Goal: Entertainment & Leisure: Consume media (video, audio)

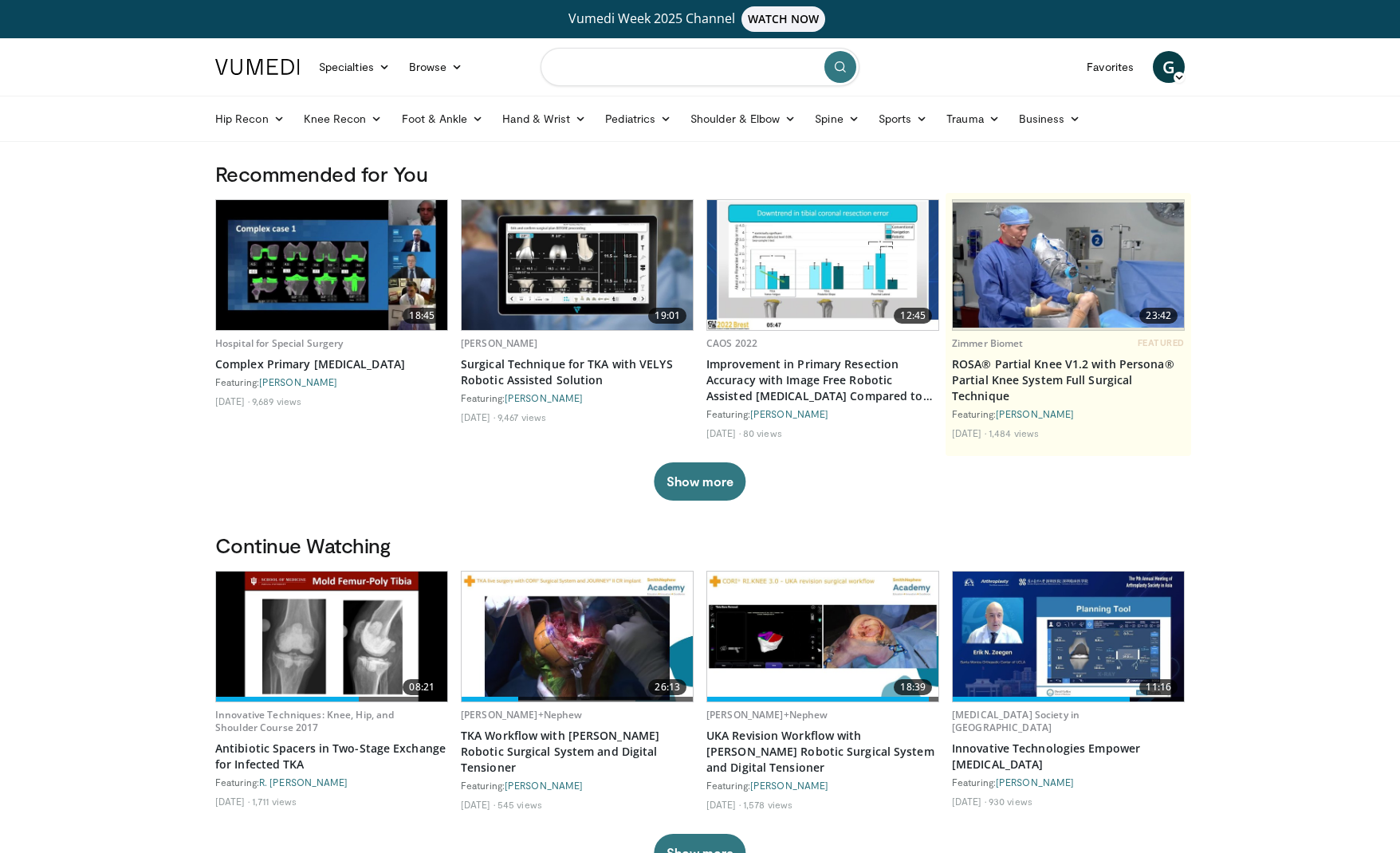
click at [566, 72] on input "Search topics, interventions" at bounding box center [700, 67] width 319 height 38
type input "**********"
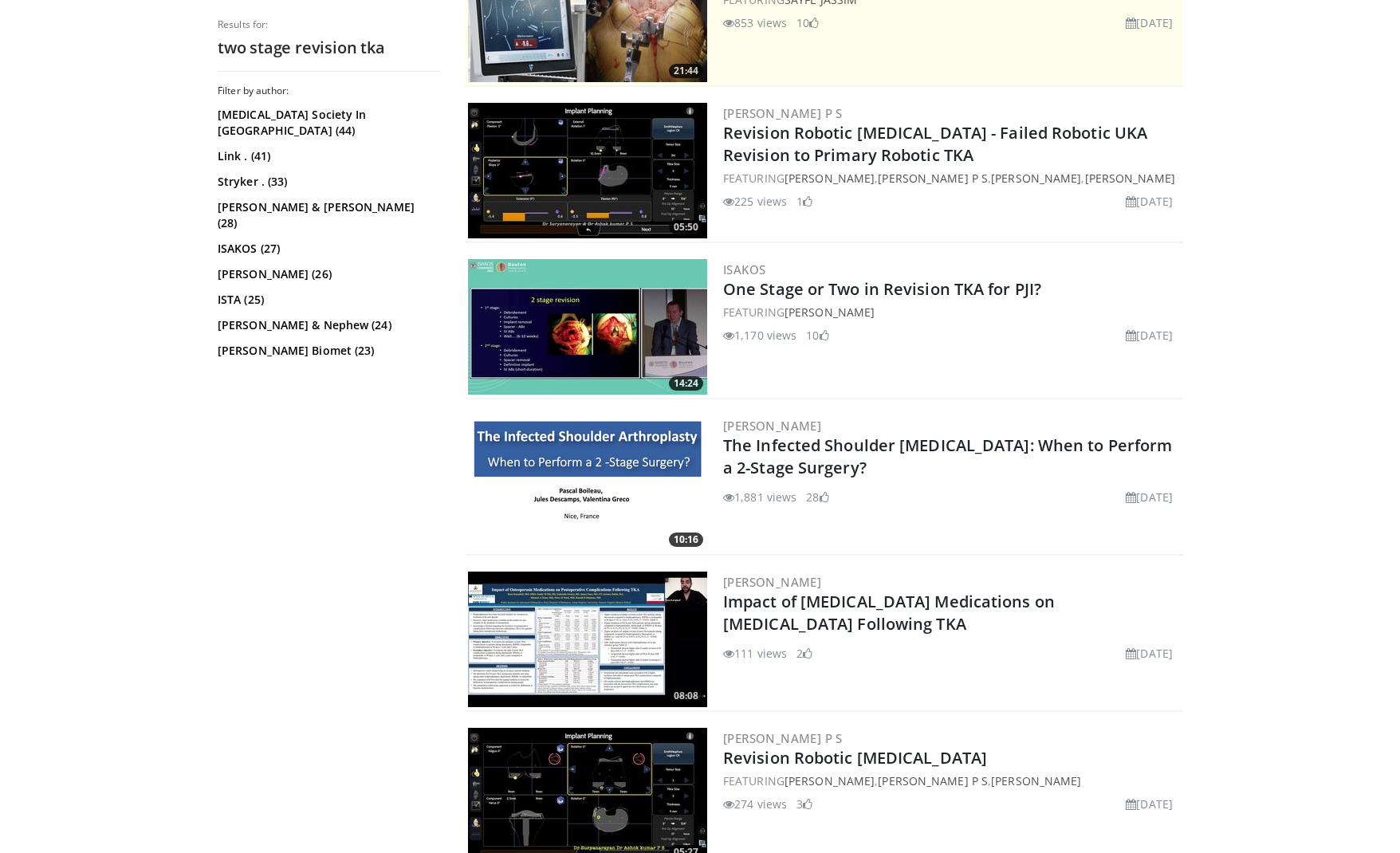
scroll to position [431, 0]
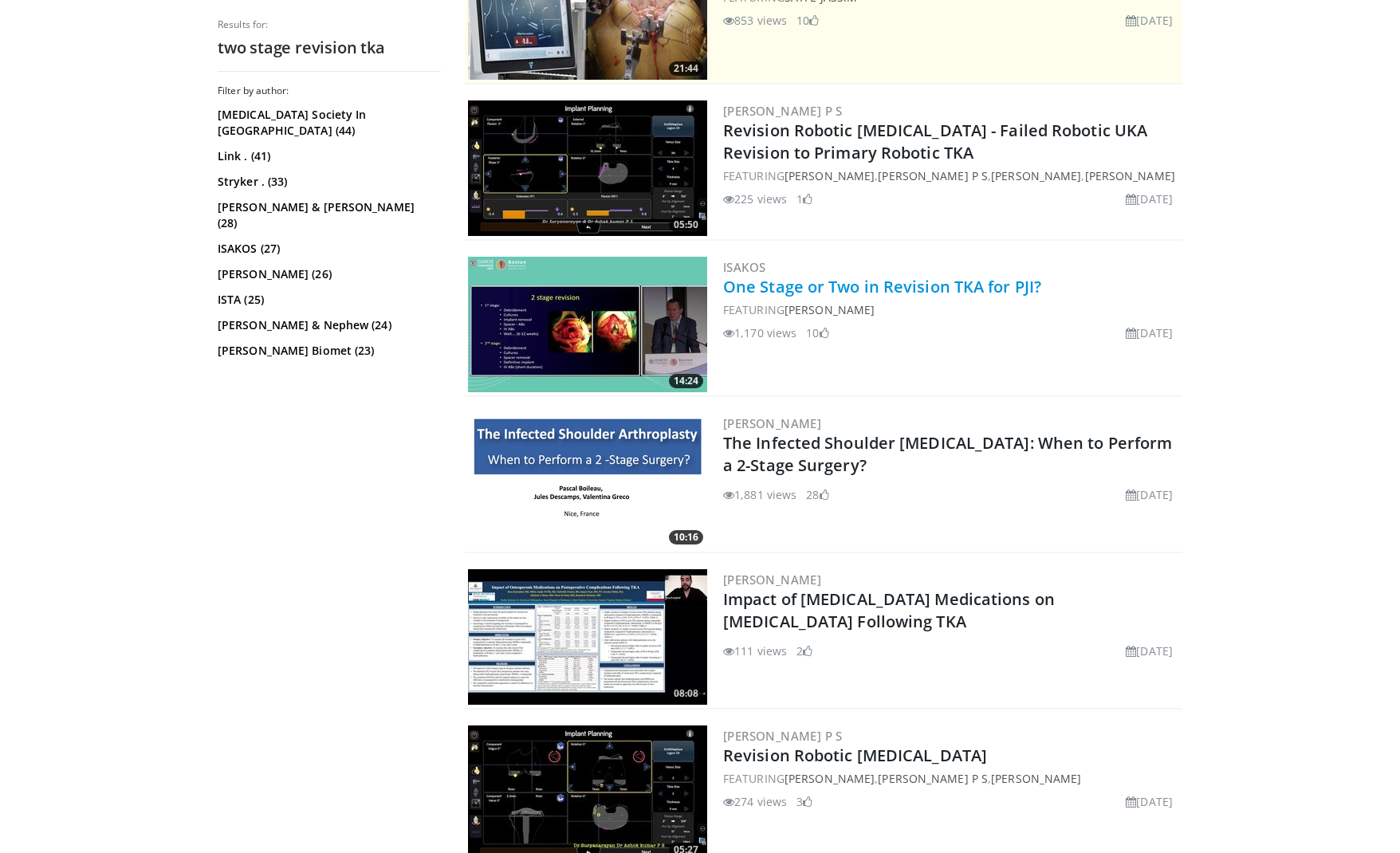
click at [778, 287] on link "One Stage or Two in Revision TKA for PJI?" at bounding box center [882, 287] width 318 height 22
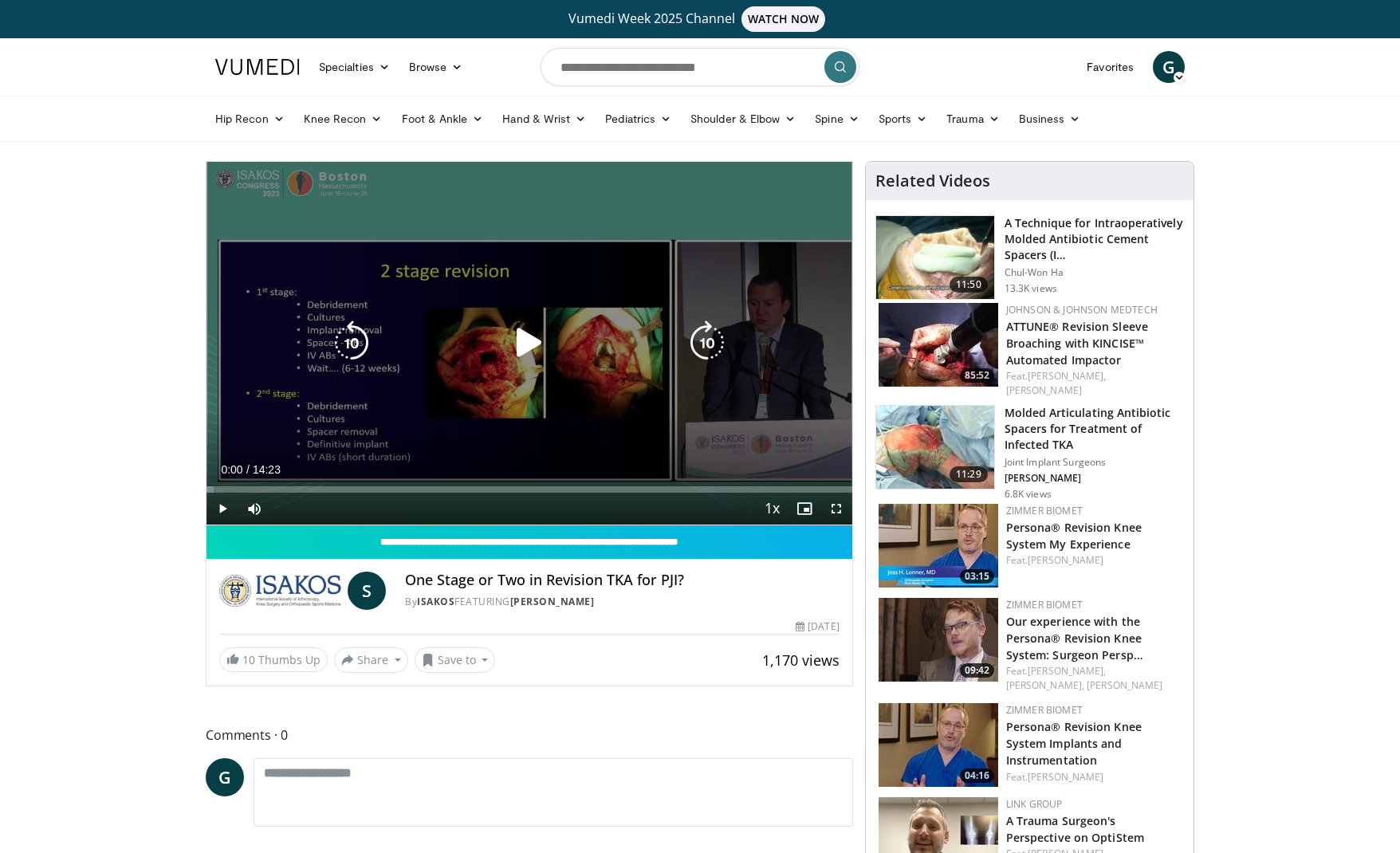
click at [522, 346] on icon "Video Player" at bounding box center [529, 342] width 45 height 45
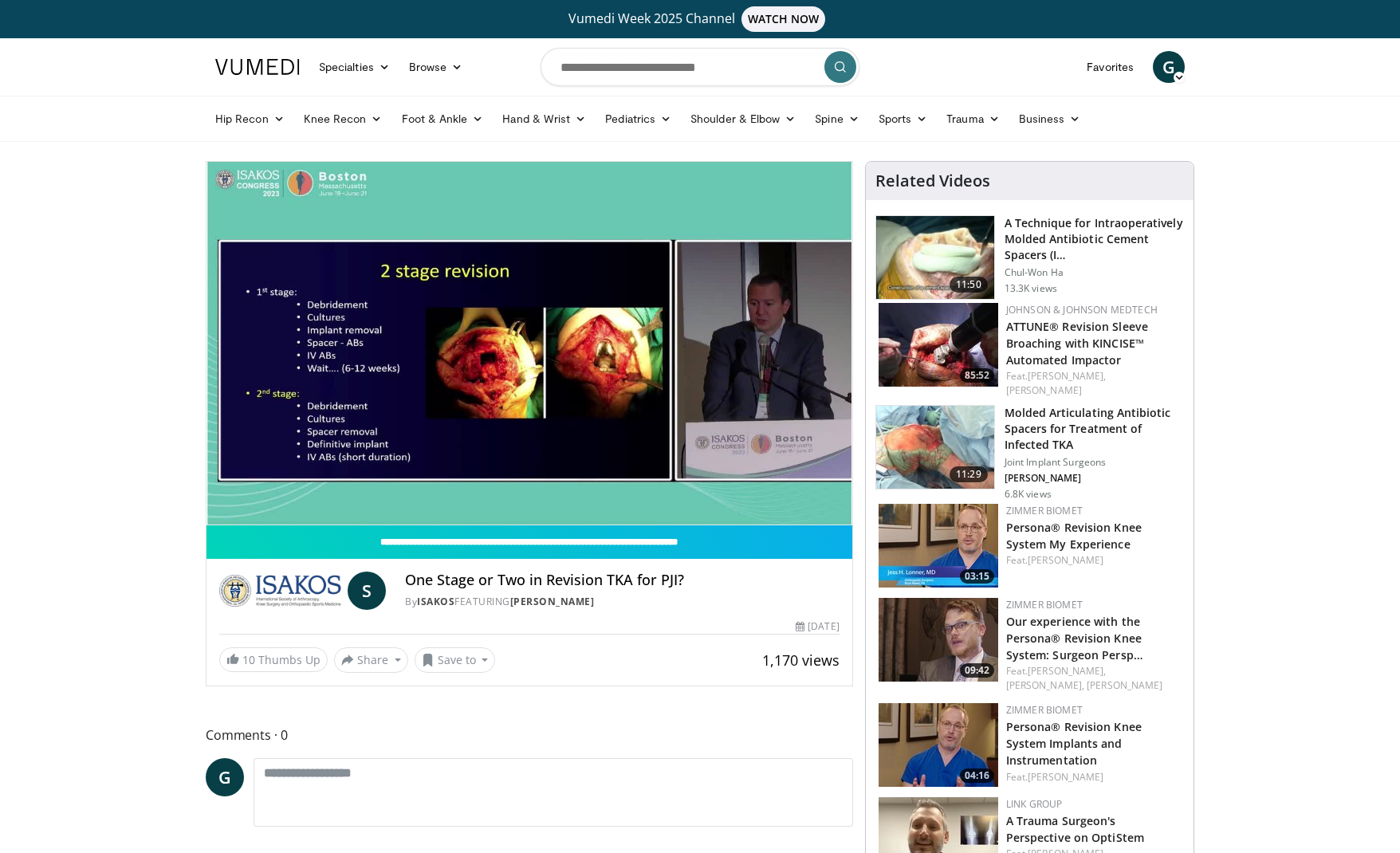
click at [305, 488] on video-js "**********" at bounding box center [529, 343] width 646 height 363
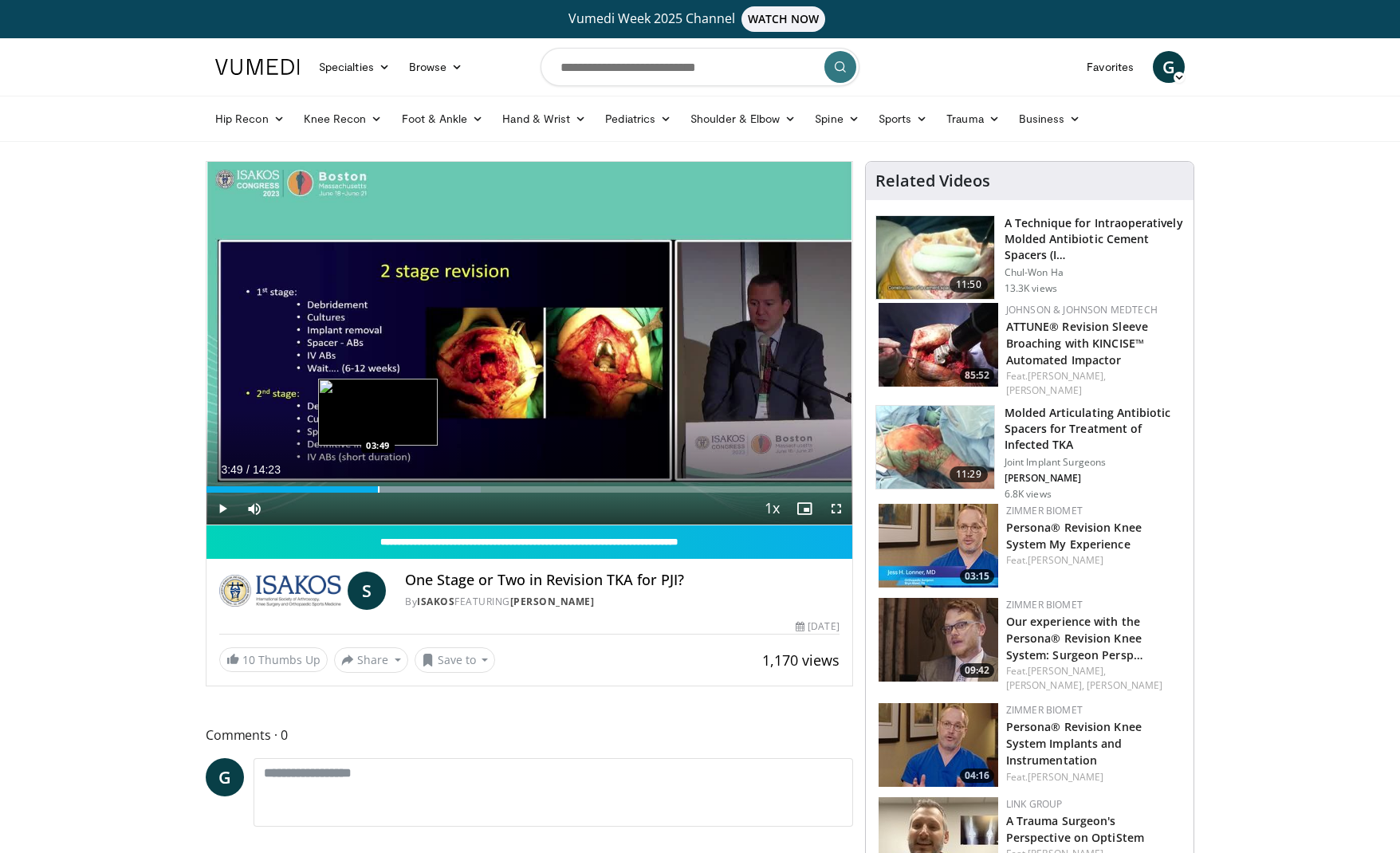
click at [377, 488] on div "Progress Bar" at bounding box center [378, 489] width 2 height 7
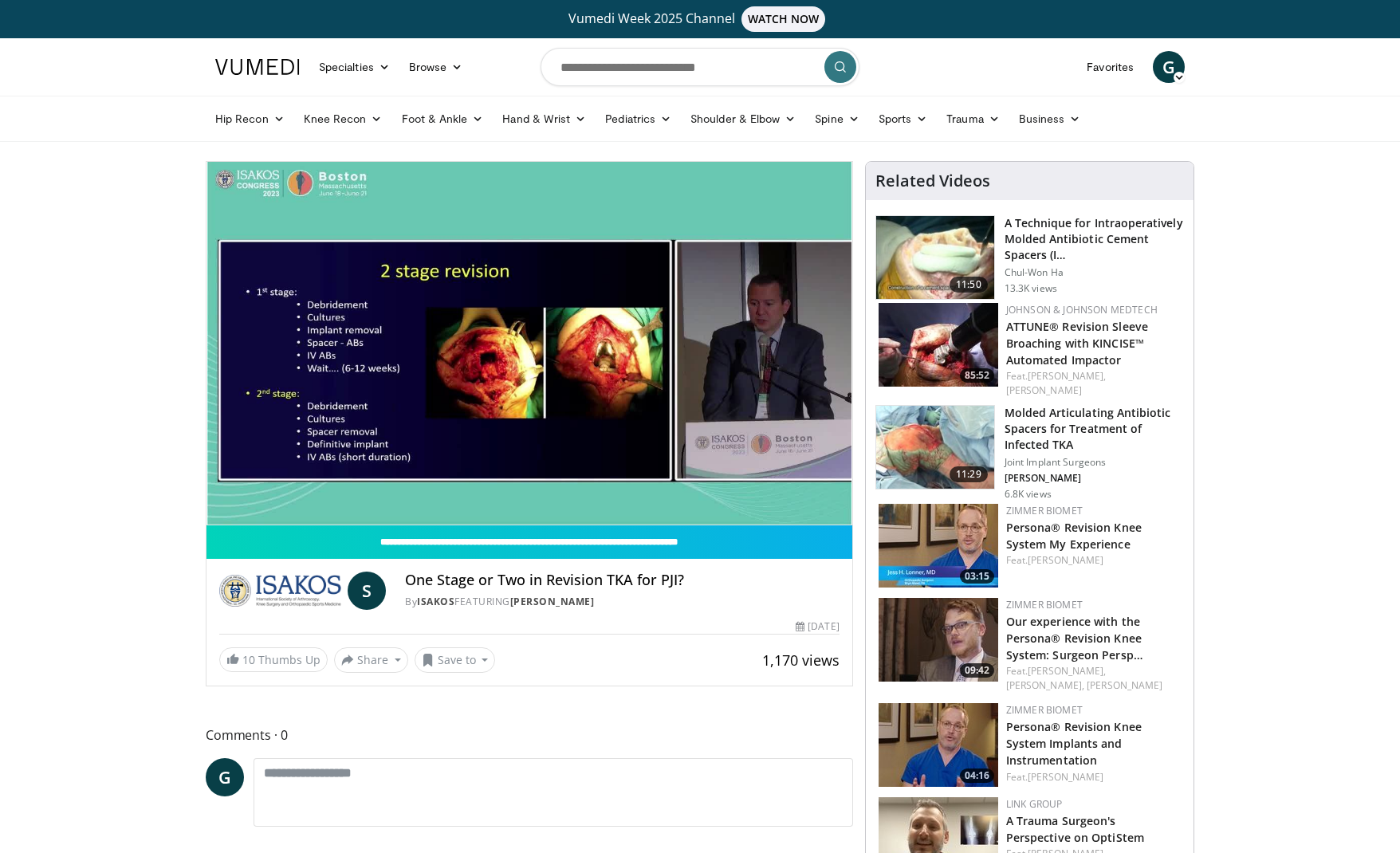
click at [352, 486] on video-js "**********" at bounding box center [529, 343] width 646 height 363
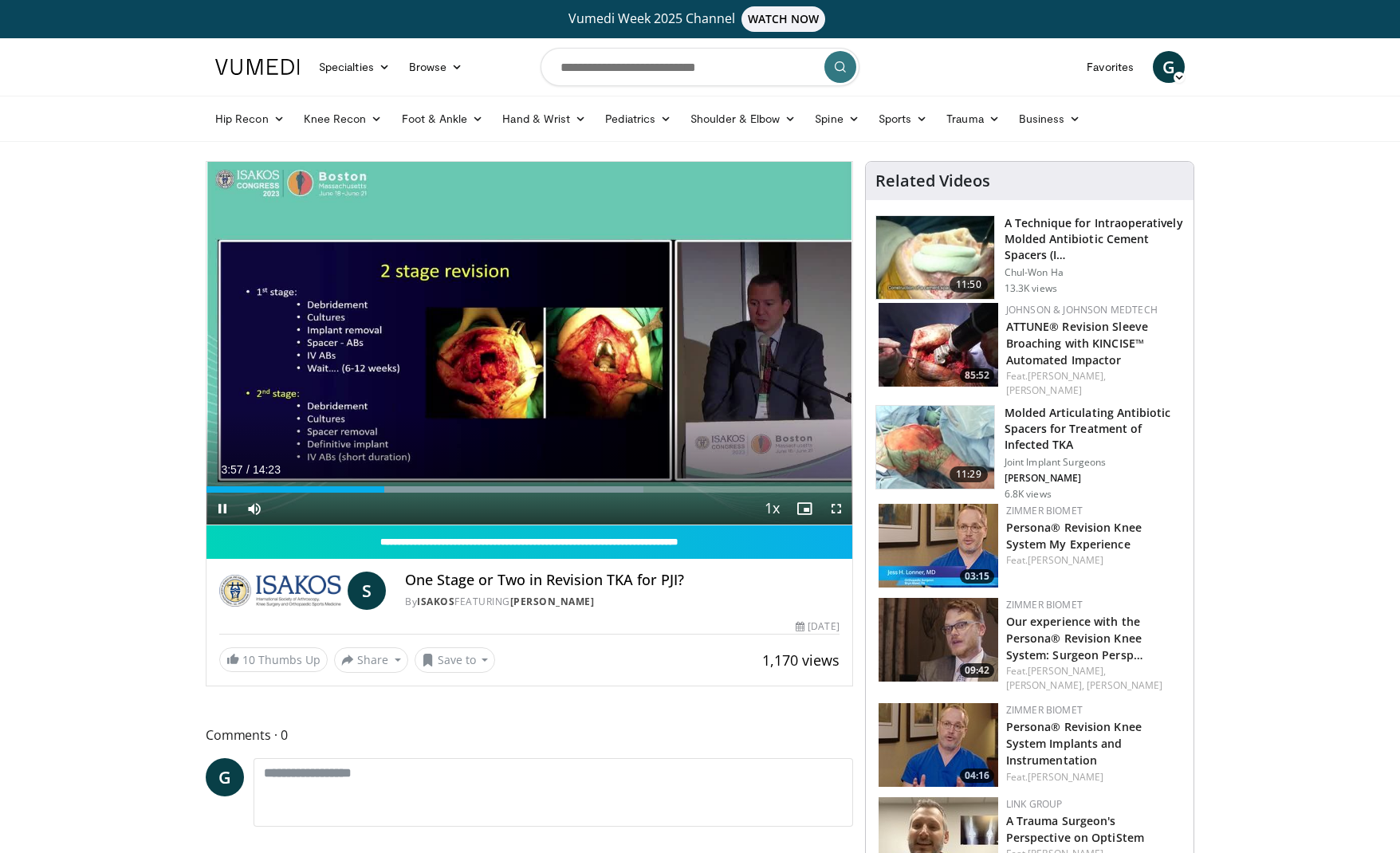
click at [835, 506] on span "Video Player" at bounding box center [836, 508] width 32 height 32
click at [832, 508] on span "Video Player" at bounding box center [836, 508] width 32 height 32
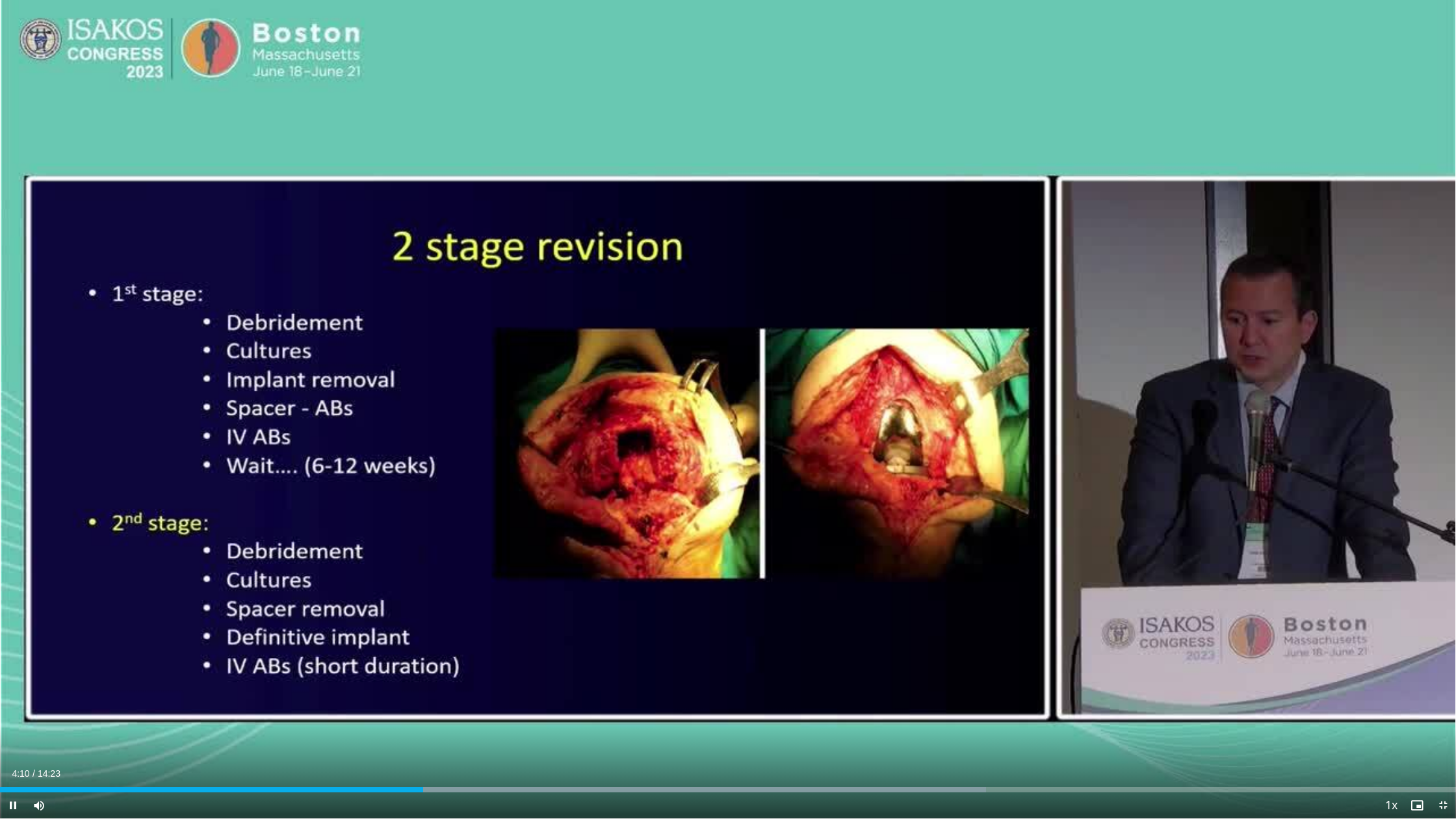
click at [17, 695] on span "Video Player" at bounding box center [12, 805] width 26 height 26
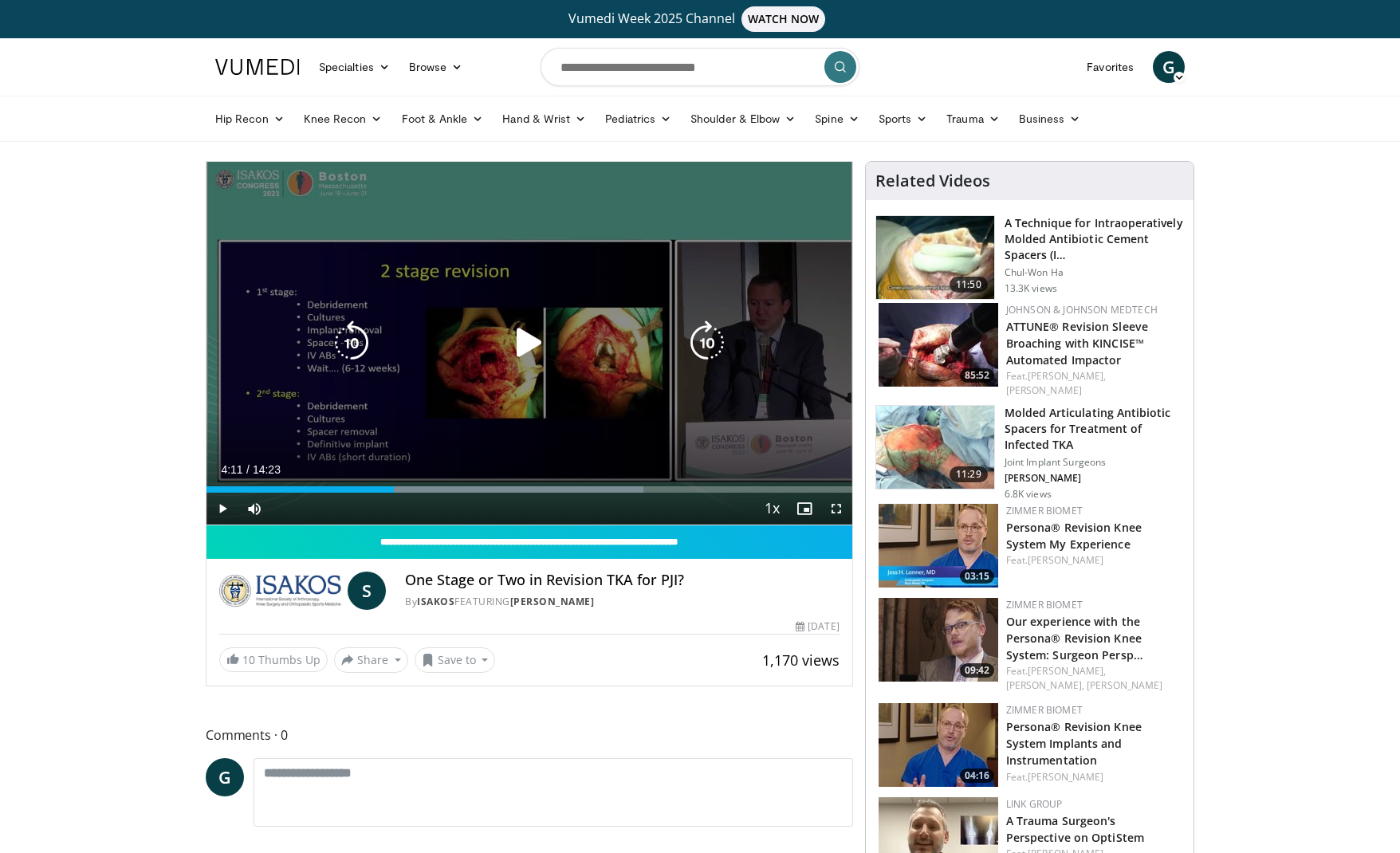
click at [522, 342] on icon "Video Player" at bounding box center [529, 342] width 45 height 45
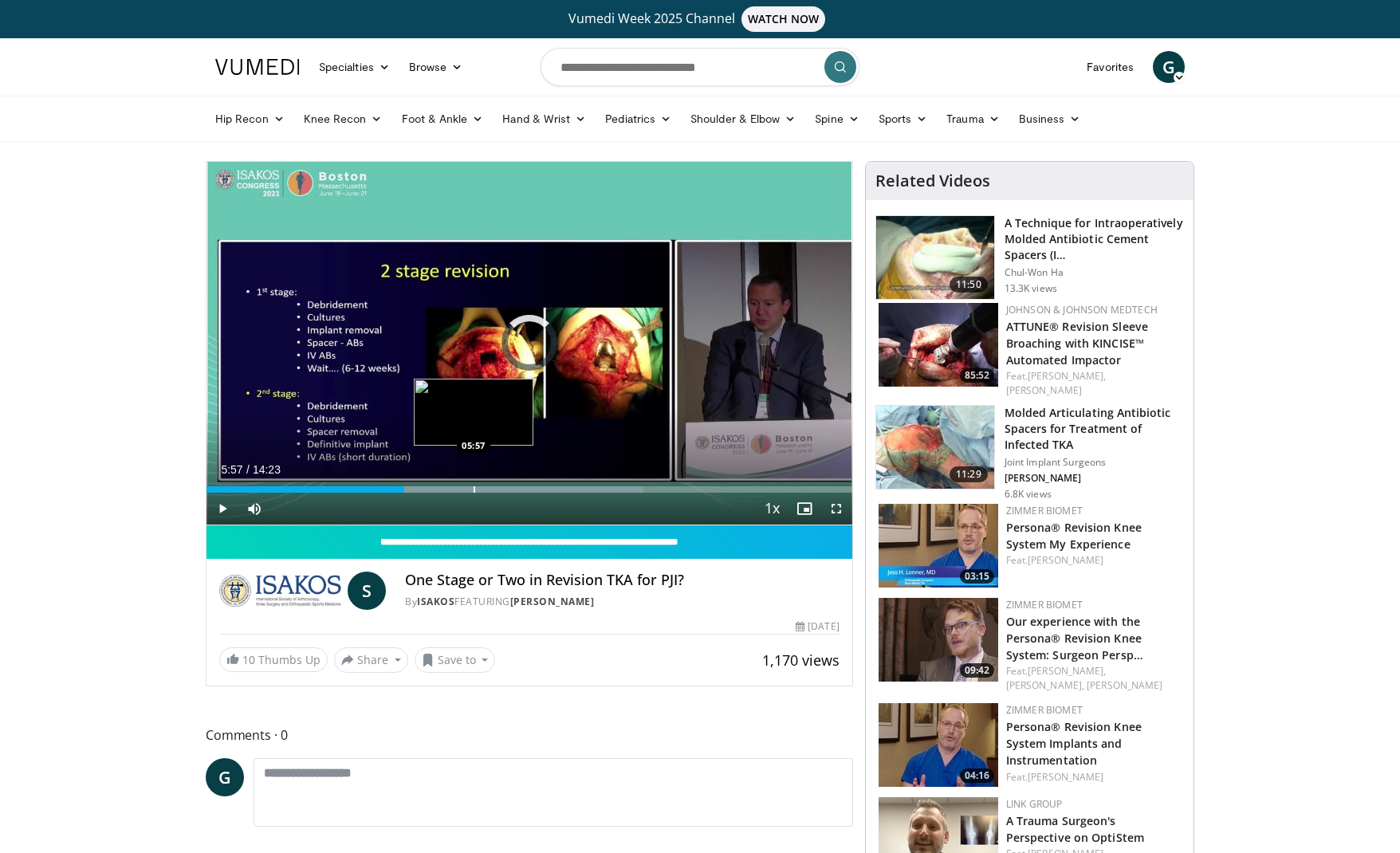
click at [474, 489] on div "Progress Bar" at bounding box center [475, 489] width 2 height 7
click at [462, 489] on div "Progress Bar" at bounding box center [463, 489] width 2 height 7
click at [543, 486] on div "Progress Bar" at bounding box center [544, 489] width 2 height 7
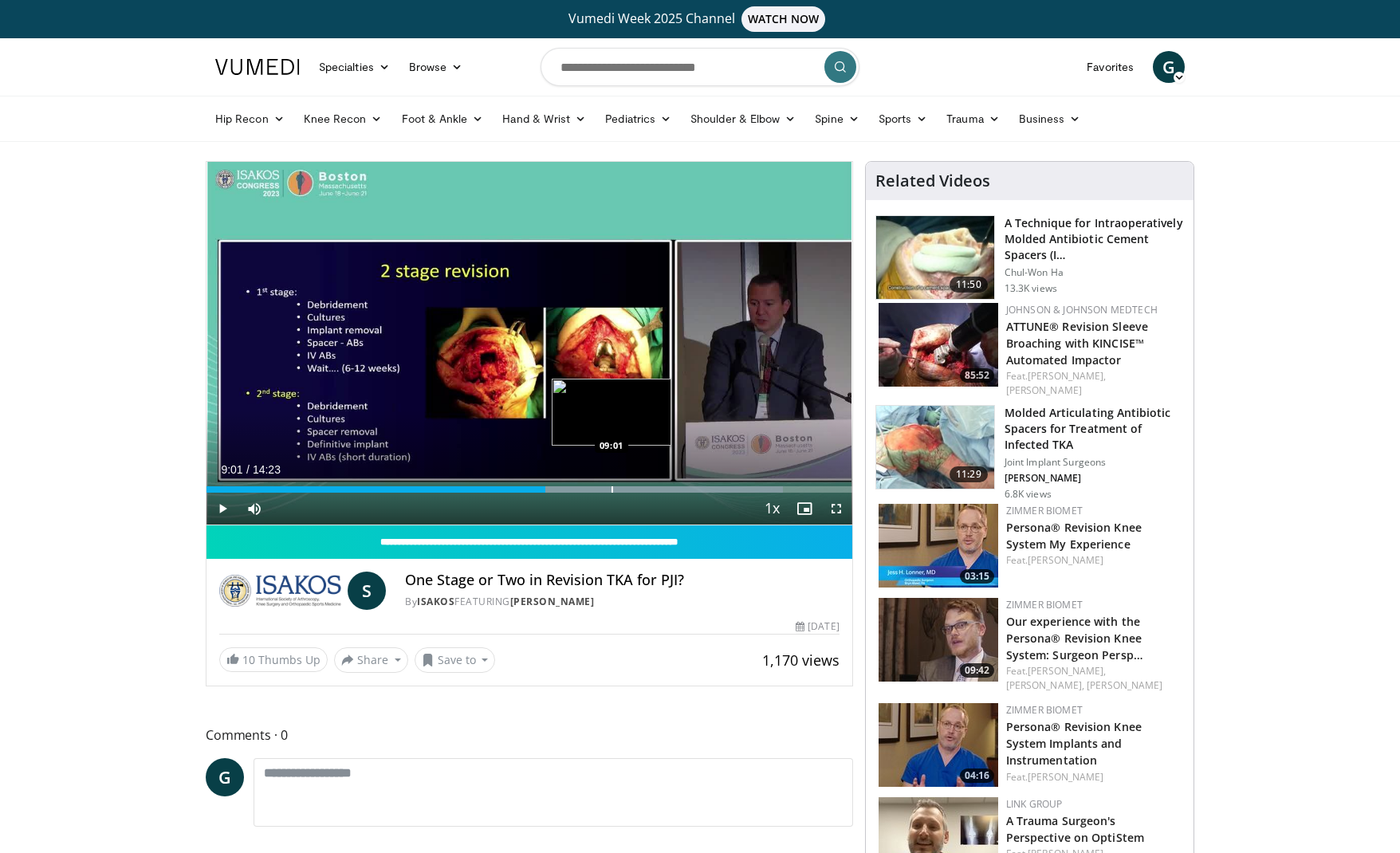
click at [612, 485] on div "Loaded : 89.25% 09:01 09:01" at bounding box center [529, 485] width 646 height 15
click at [681, 488] on div "Progress Bar" at bounding box center [682, 489] width 2 height 7
